Goal: Entertainment & Leisure: Consume media (video, audio)

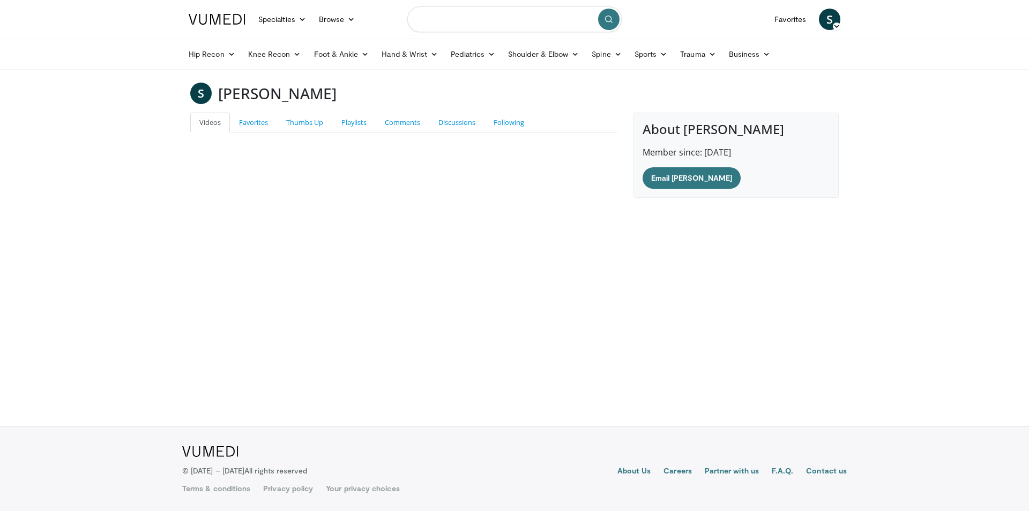
click at [476, 23] on input "Search topics, interventions" at bounding box center [514, 19] width 214 height 26
type input "**"
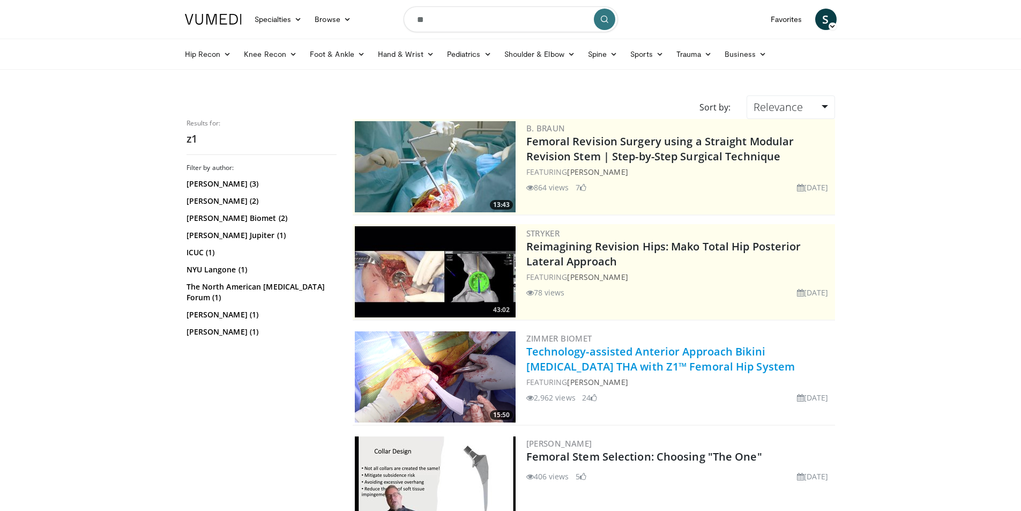
click at [642, 355] on link "Technology-assisted Anterior Approach Bikini [MEDICAL_DATA] THA with Z1™ Femora…" at bounding box center [660, 358] width 269 height 29
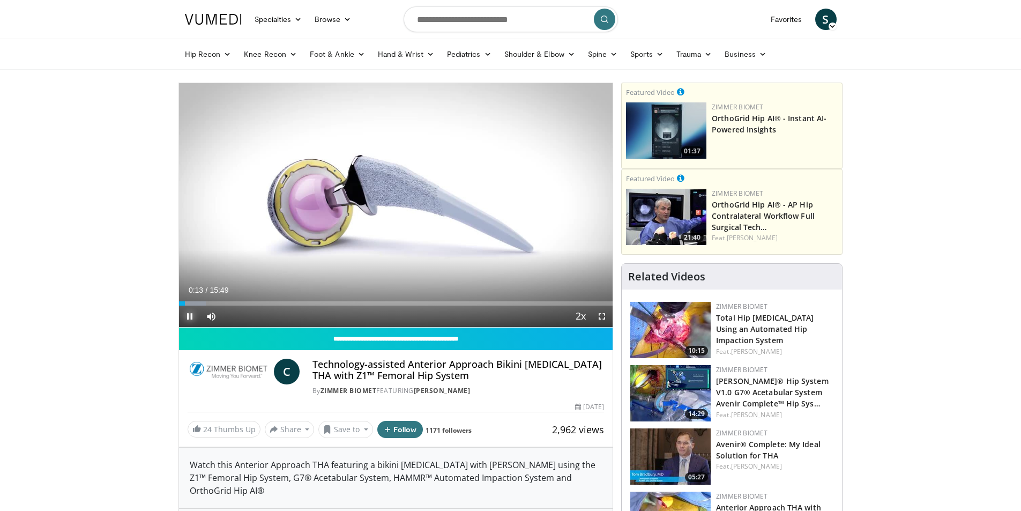
click at [188, 316] on span "Video Player" at bounding box center [189, 315] width 21 height 21
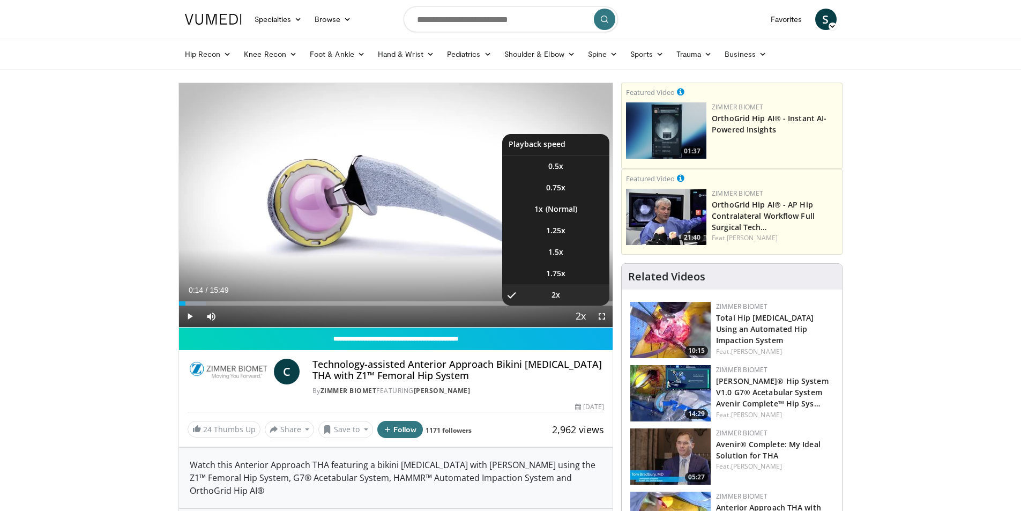
click at [579, 318] on span "Video Player" at bounding box center [580, 316] width 15 height 21
click at [553, 206] on li "1x" at bounding box center [555, 208] width 107 height 21
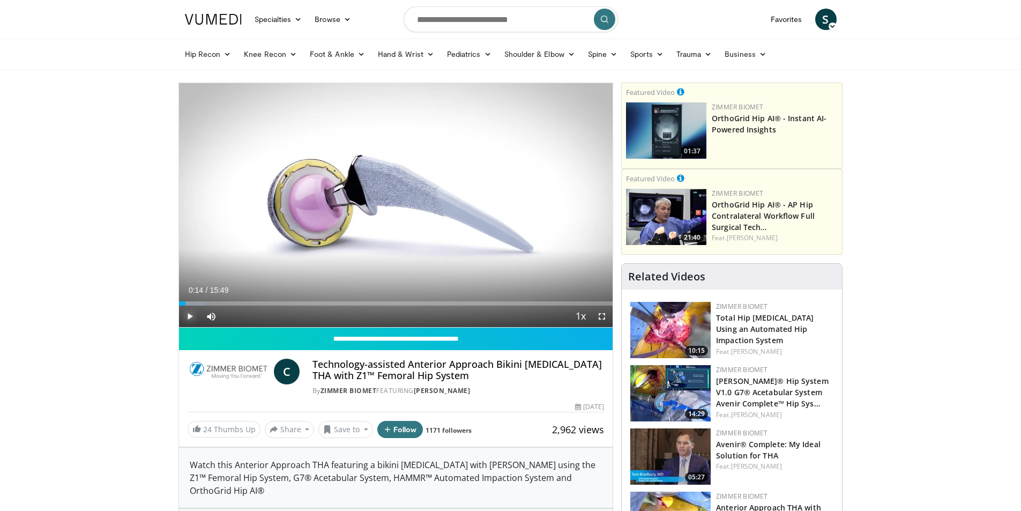
click at [189, 318] on span "Video Player" at bounding box center [189, 315] width 21 height 21
click at [187, 316] on span "Video Player" at bounding box center [189, 315] width 21 height 21
click at [212, 317] on span "Video Player" at bounding box center [210, 315] width 21 height 21
click at [189, 320] on span "Video Player" at bounding box center [189, 315] width 21 height 21
click at [186, 302] on div "Progress Bar" at bounding box center [186, 303] width 1 height 4
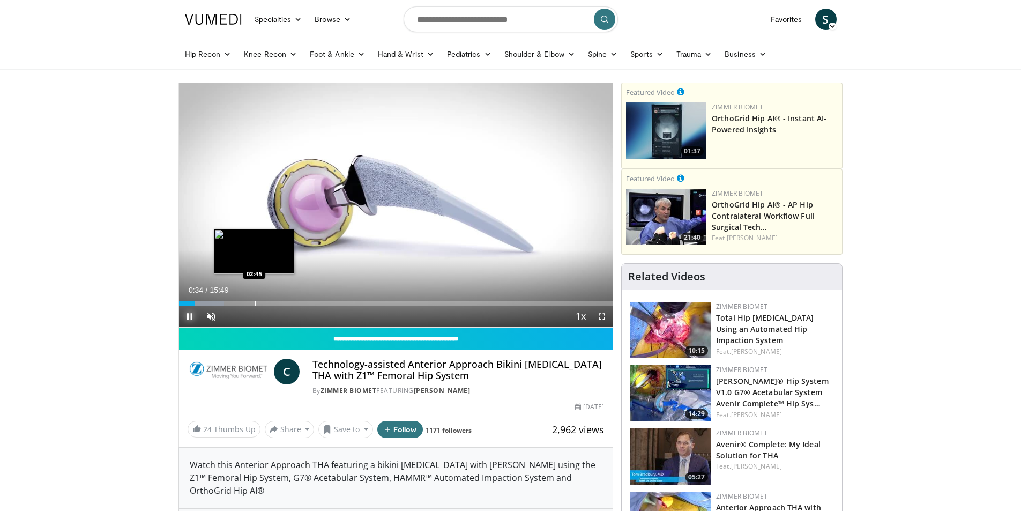
click at [255, 301] on div "Progress Bar" at bounding box center [254, 303] width 1 height 4
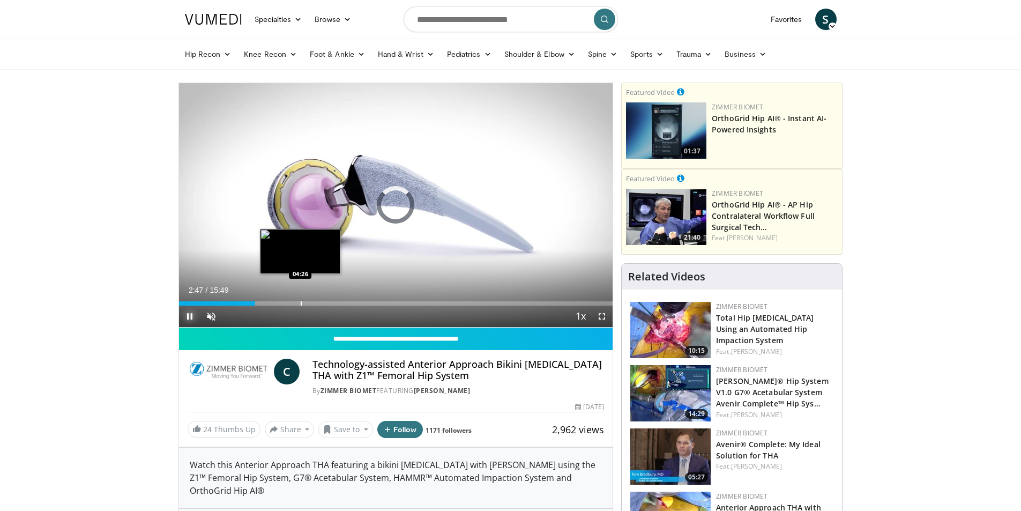
click at [300, 300] on div "Loaded : 0.00% 02:47 04:26" at bounding box center [396, 300] width 434 height 10
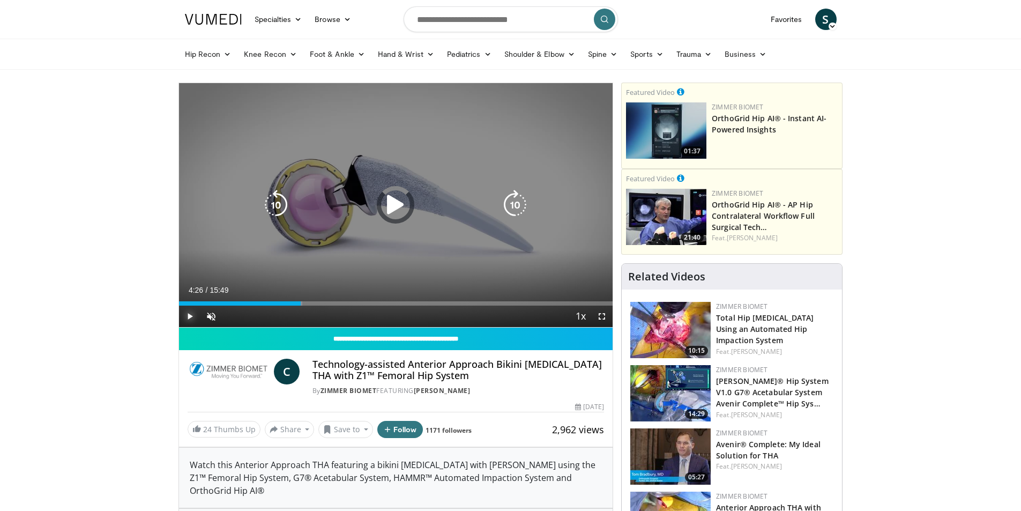
click at [372, 301] on div "Loaded : 28.43% 04:26 04:26" at bounding box center [396, 303] width 434 height 4
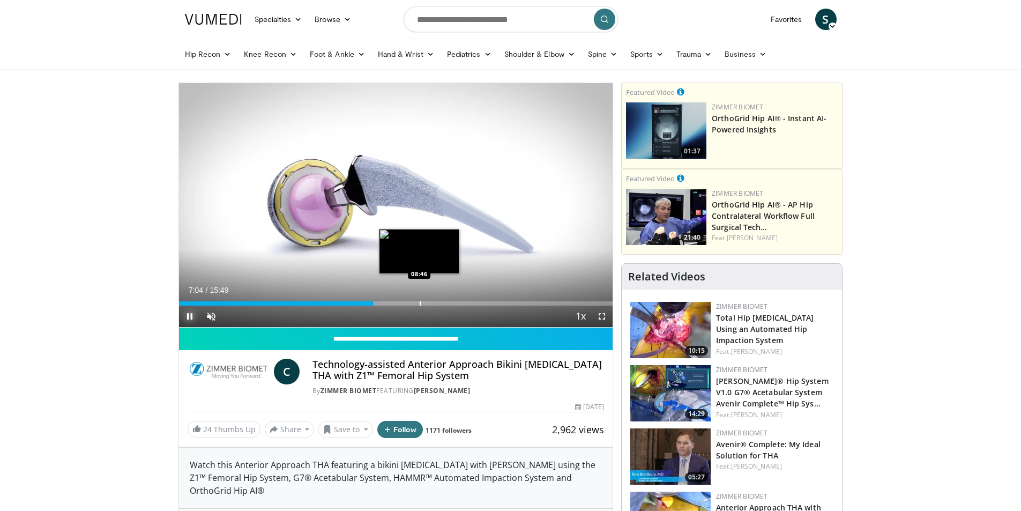
click at [420, 301] on div "Progress Bar" at bounding box center [420, 303] width 1 height 4
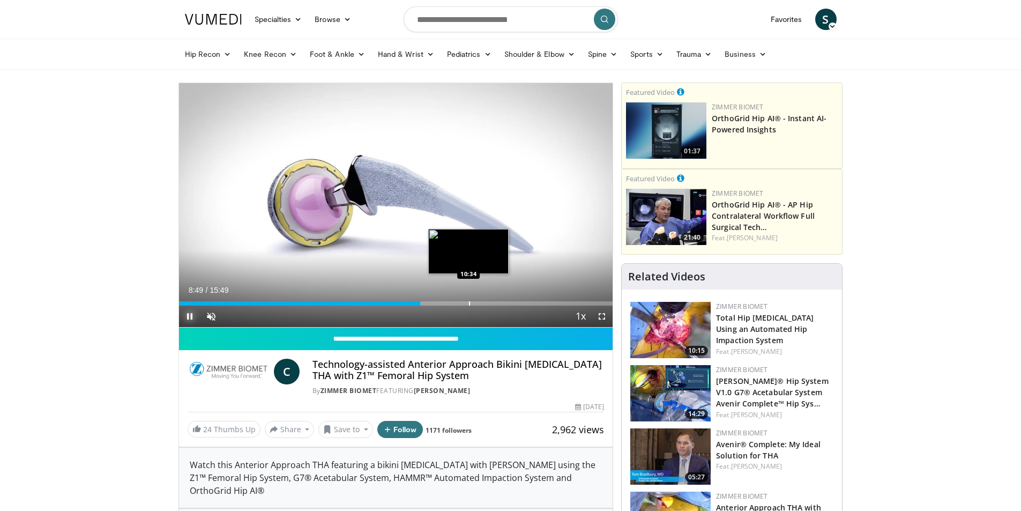
click at [474, 299] on div "Loaded : 56.85% 08:49 10:34" at bounding box center [396, 300] width 434 height 10
click at [506, 300] on div "Loaded : 75.81% 11:56 11:56" at bounding box center [396, 300] width 434 height 10
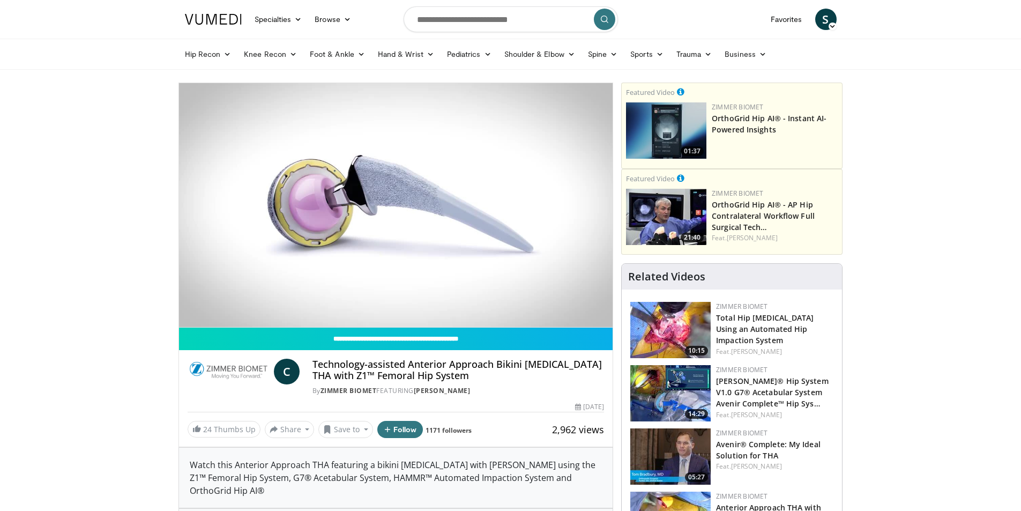
click at [565, 436] on div "2,962 views" at bounding box center [578, 429] width 52 height 17
